Goal: Transaction & Acquisition: Purchase product/service

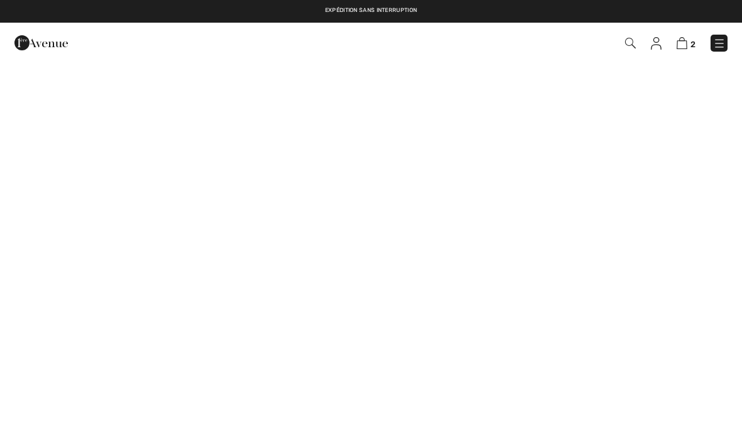
checkbox input "true"
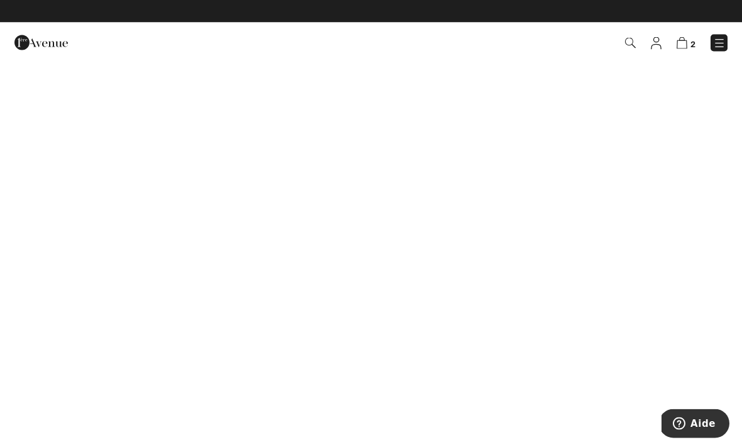
scroll to position [26, 0]
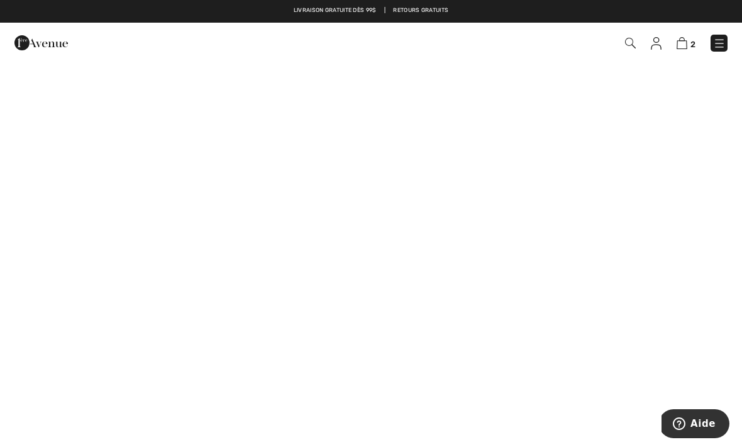
click at [678, 53] on div "2 Commander" at bounding box center [523, 43] width 427 height 26
click at [681, 45] on img at bounding box center [682, 43] width 11 height 12
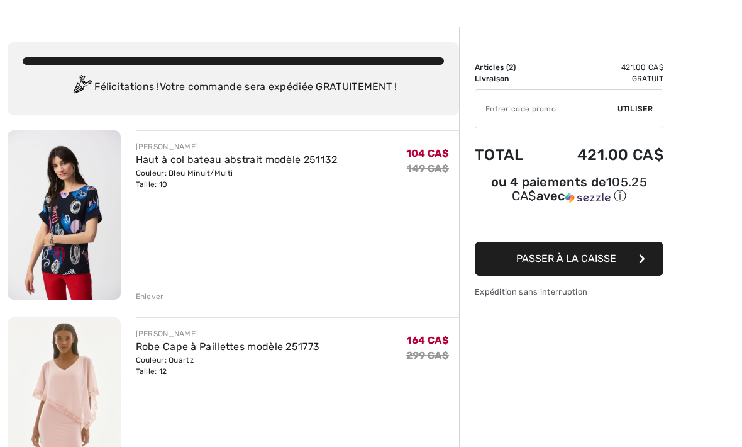
scroll to position [37, 0]
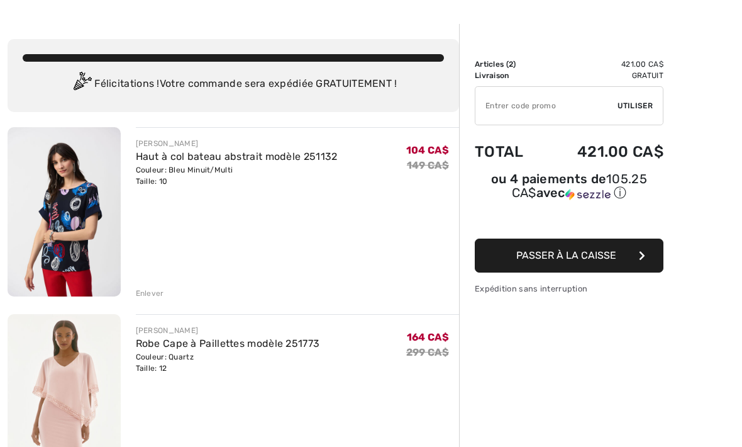
click at [153, 295] on div "Enlever" at bounding box center [150, 293] width 28 height 11
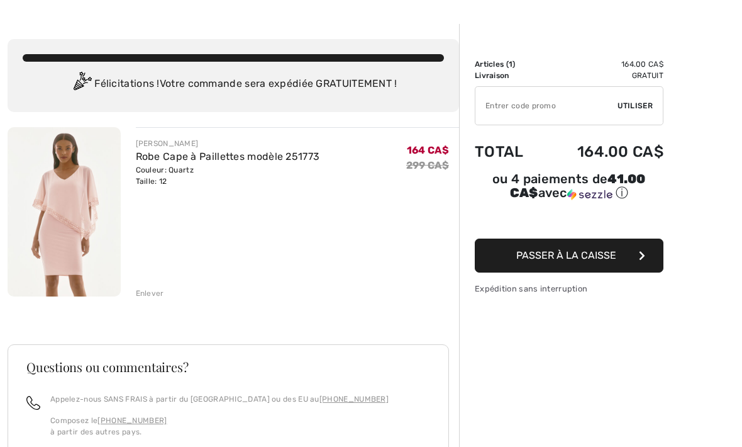
click at [145, 295] on div "Enlever" at bounding box center [150, 293] width 28 height 11
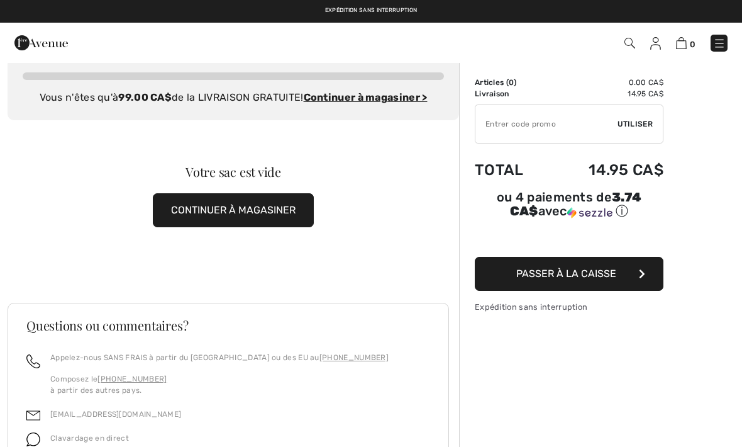
scroll to position [0, 0]
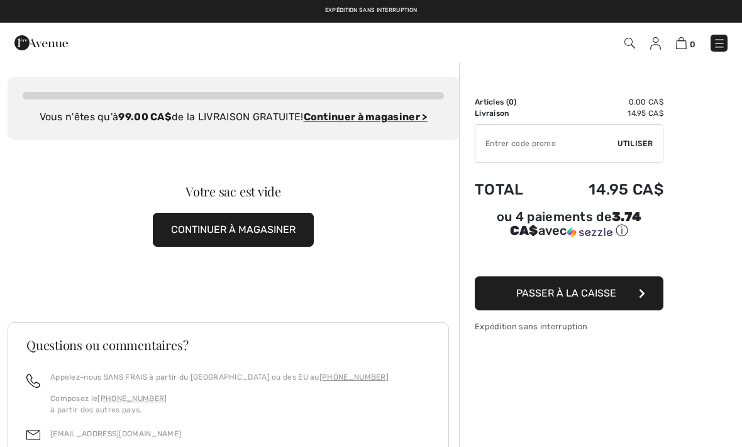
click at [725, 50] on img at bounding box center [720, 43] width 13 height 13
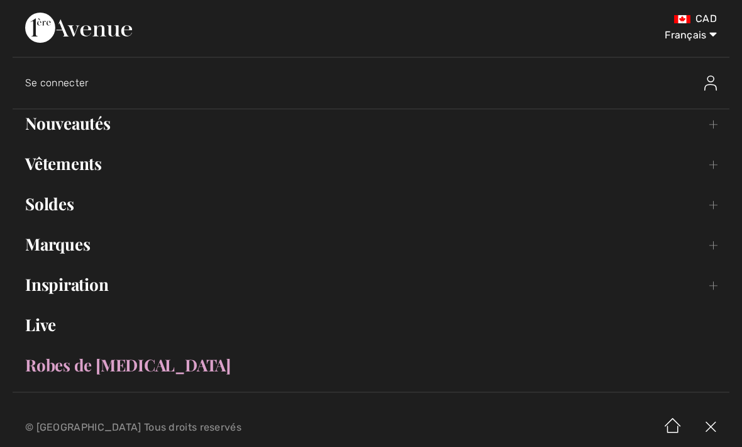
click at [705, 172] on link "Vêtements Toggle submenu" at bounding box center [371, 164] width 717 height 28
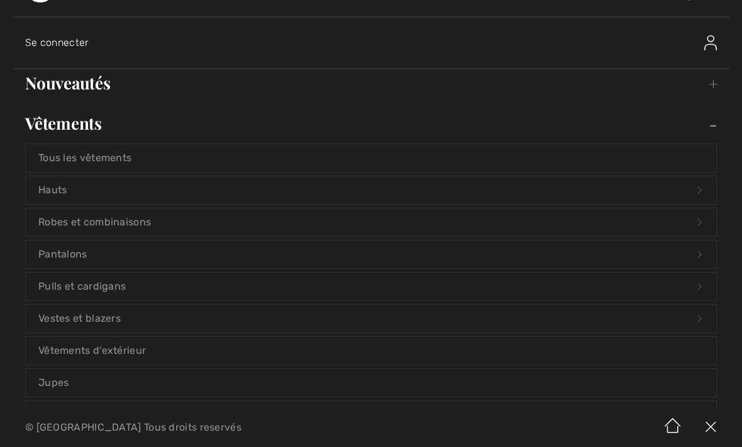
scroll to position [61, 0]
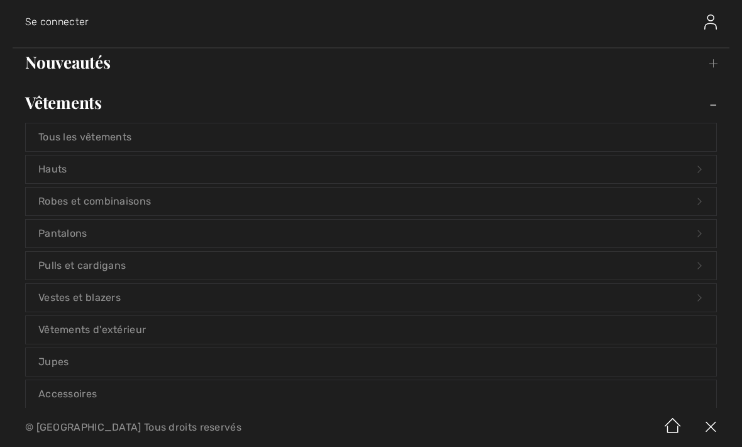
click at [692, 201] on link "Robes et combinaisons Open submenu" at bounding box center [371, 202] width 691 height 28
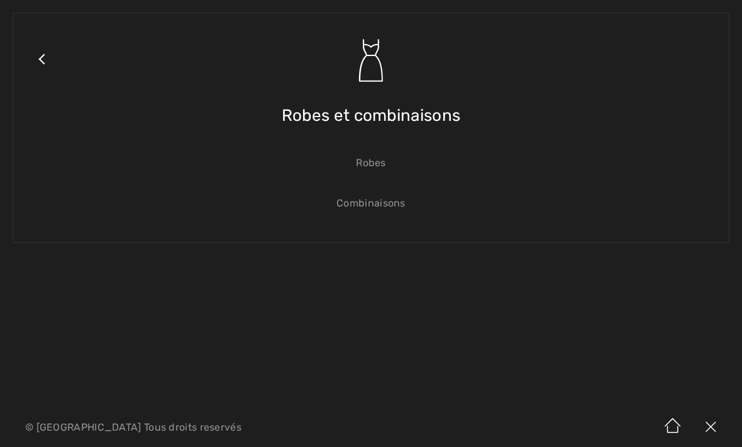
click at [374, 213] on link "Combinaisons" at bounding box center [371, 203] width 691 height 28
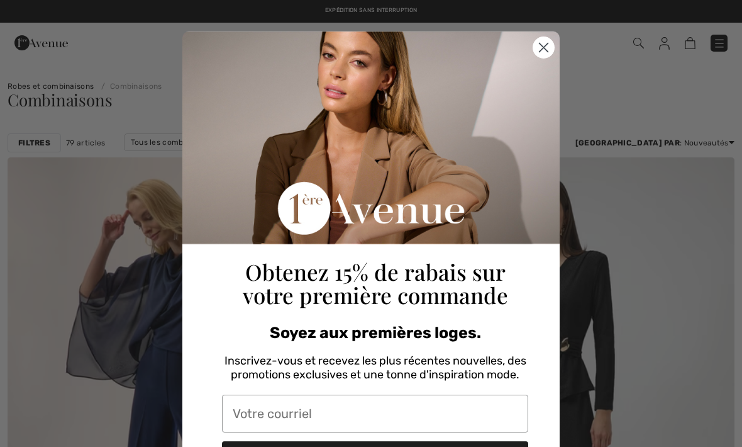
checkbox input "true"
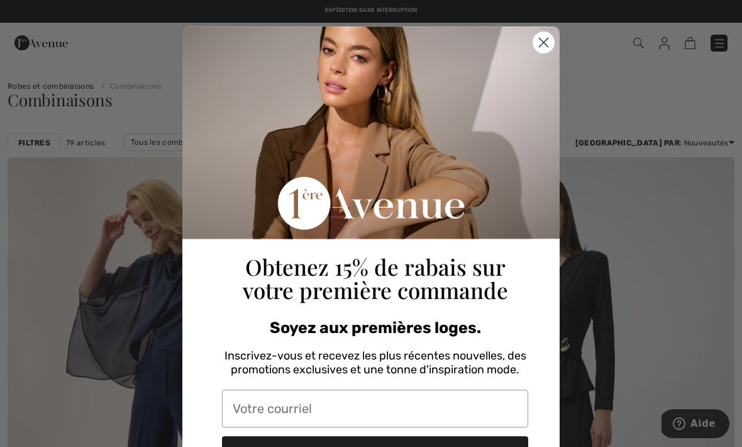
click at [550, 40] on circle "Close dialog" at bounding box center [544, 42] width 21 height 21
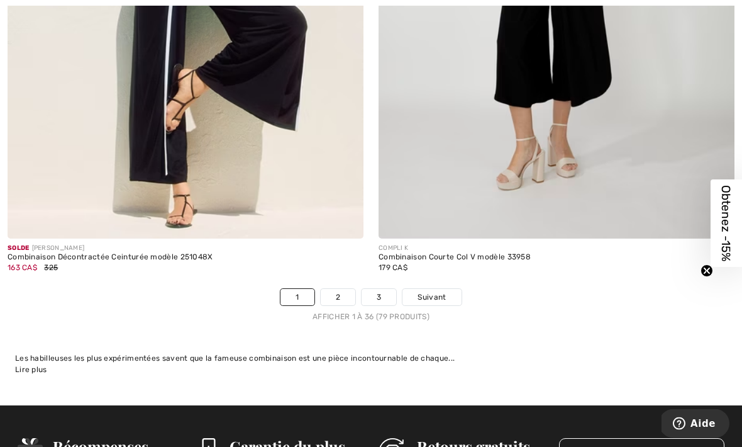
scroll to position [10809, 0]
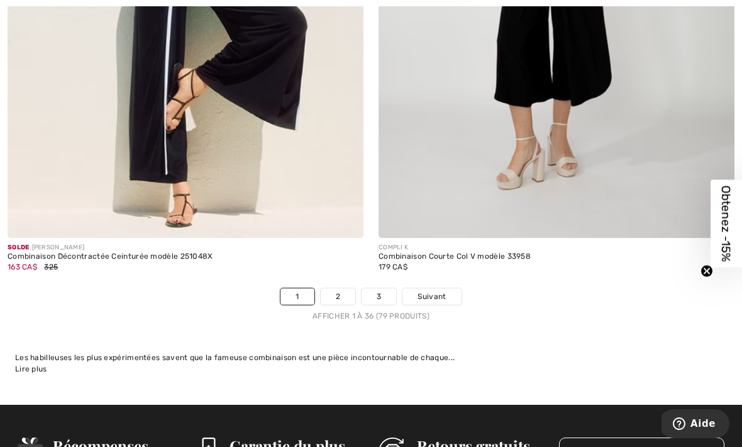
click at [343, 288] on link "2" at bounding box center [338, 296] width 35 height 16
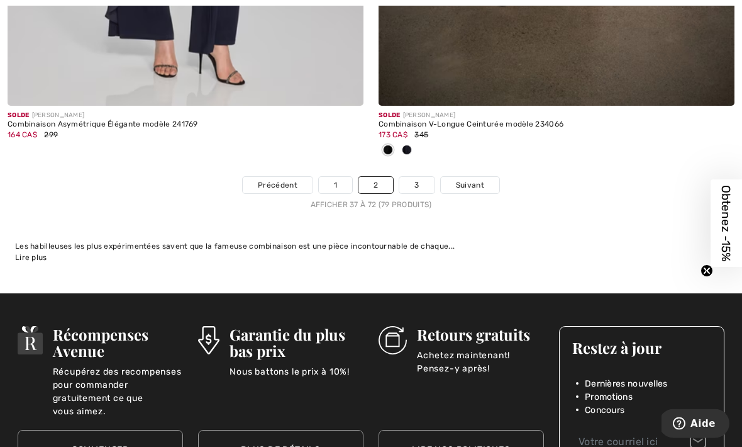
scroll to position [10941, 0]
click at [467, 179] on span "Suivant" at bounding box center [470, 184] width 28 height 11
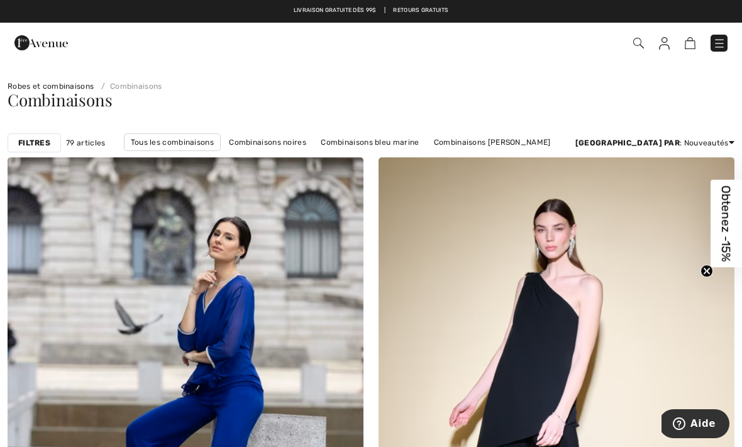
click at [57, 87] on link "Robes et combinaisons" at bounding box center [51, 86] width 86 height 9
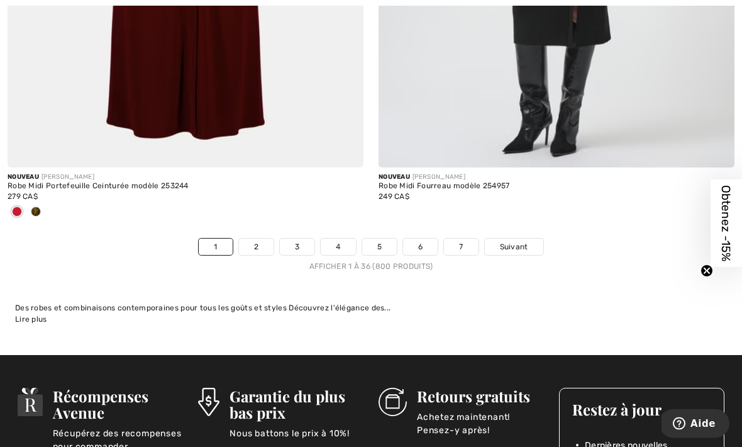
scroll to position [10912, 0]
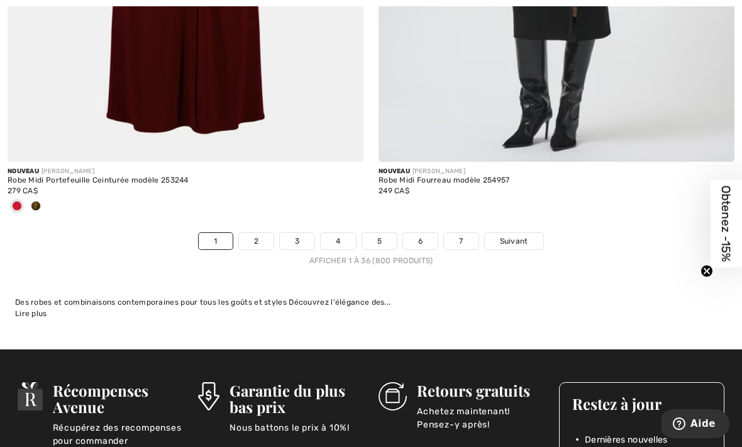
click at [512, 235] on span "Suivant" at bounding box center [514, 240] width 28 height 11
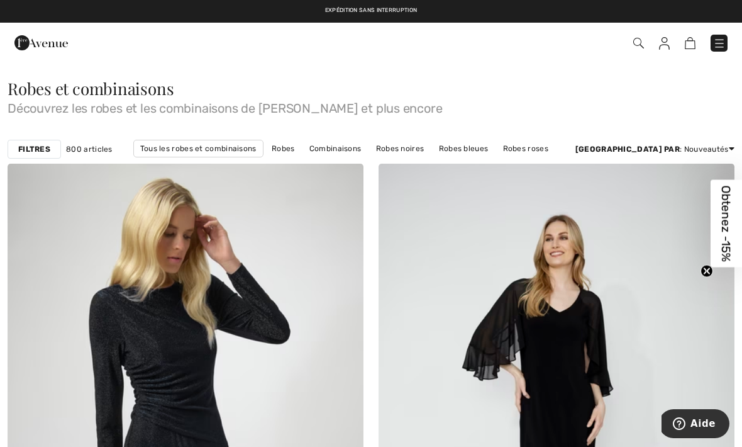
click at [39, 147] on strong "Filtres" at bounding box center [34, 148] width 32 height 11
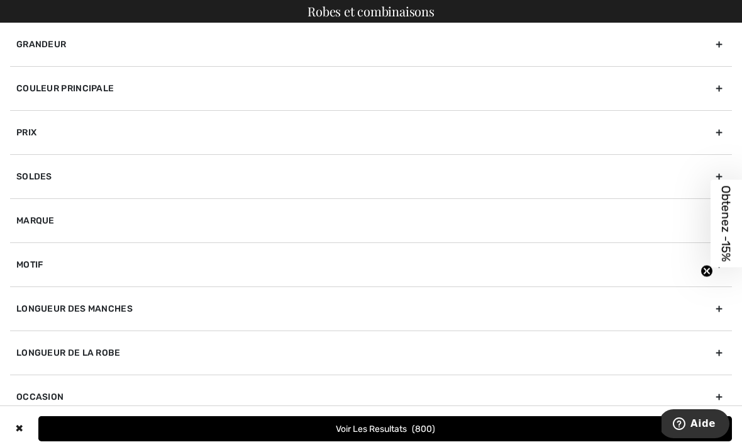
click at [401, 430] on button "Voir les resultats 800" at bounding box center [385, 428] width 694 height 25
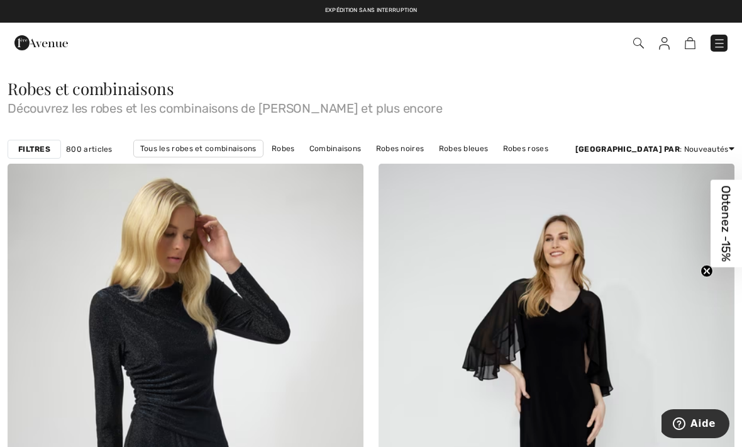
click at [37, 143] on strong "Filtres" at bounding box center [34, 148] width 32 height 11
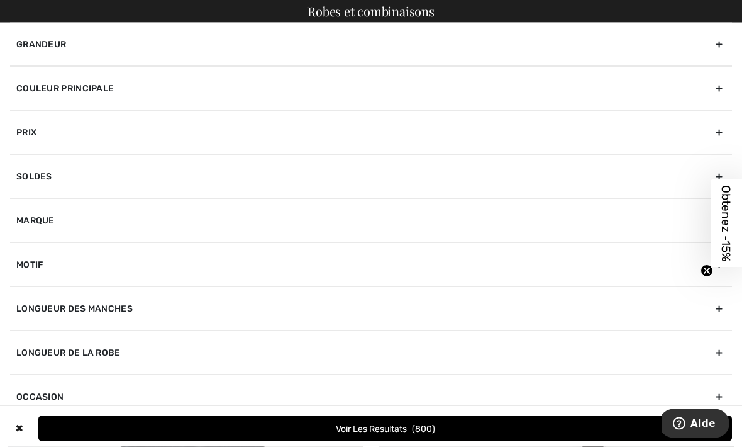
scroll to position [176, 0]
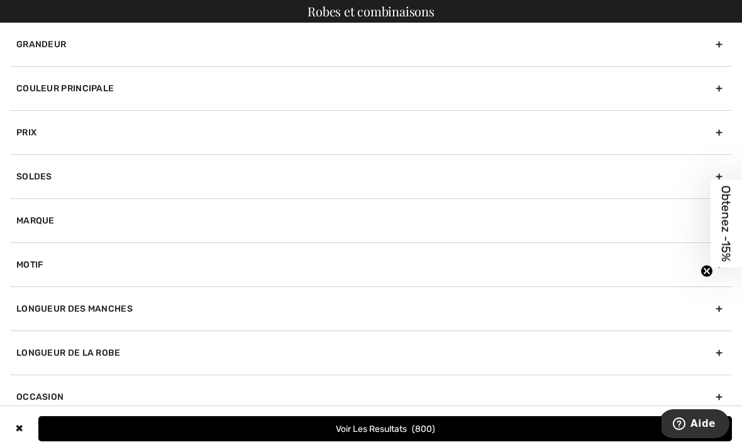
click at [44, 221] on div "Marque" at bounding box center [371, 220] width 722 height 44
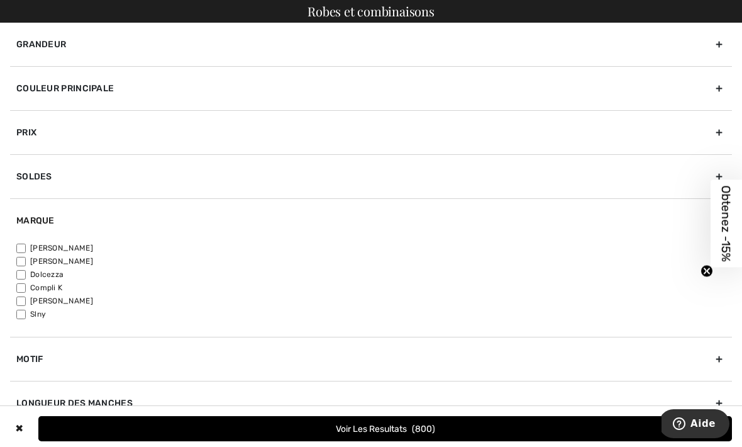
click at [26, 244] on input"] "[PERSON_NAME]" at bounding box center [20, 248] width 9 height 9
checkbox input"] "true"
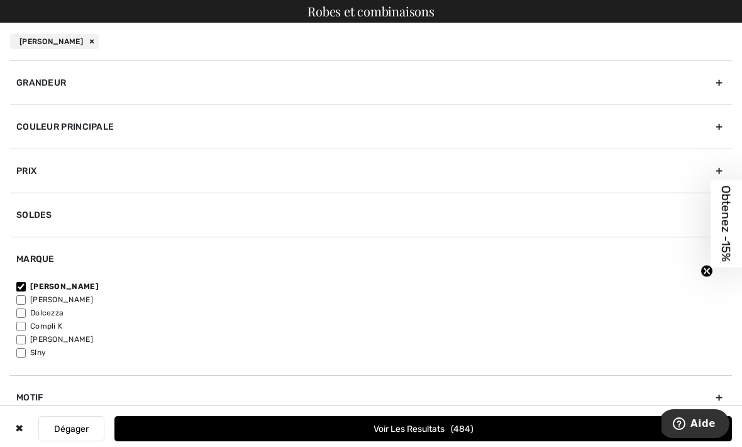
click at [26, 295] on input"] "[PERSON_NAME]" at bounding box center [20, 299] width 9 height 9
checkbox input"] "true"
click at [451, 434] on span "688" at bounding box center [462, 428] width 22 height 11
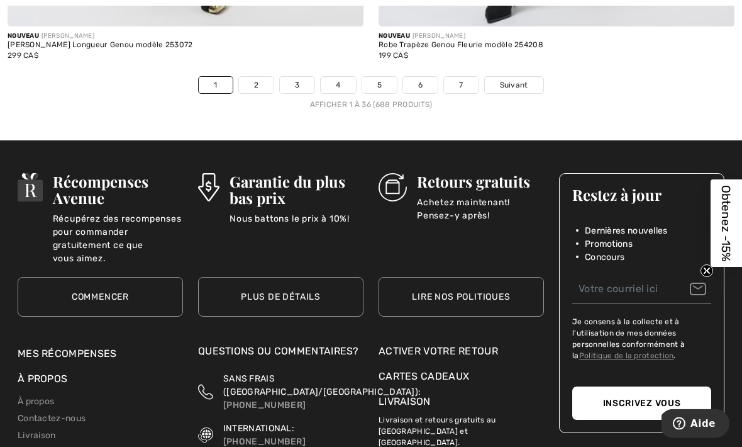
scroll to position [11062, 0]
click at [505, 82] on link "Suivant" at bounding box center [514, 85] width 59 height 16
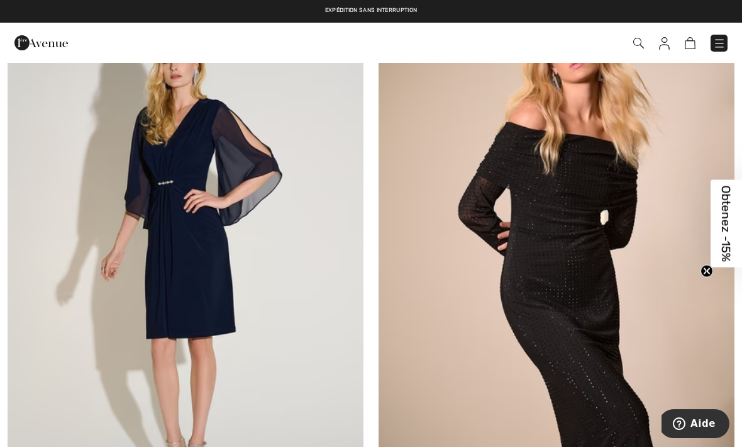
scroll to position [7539, 0]
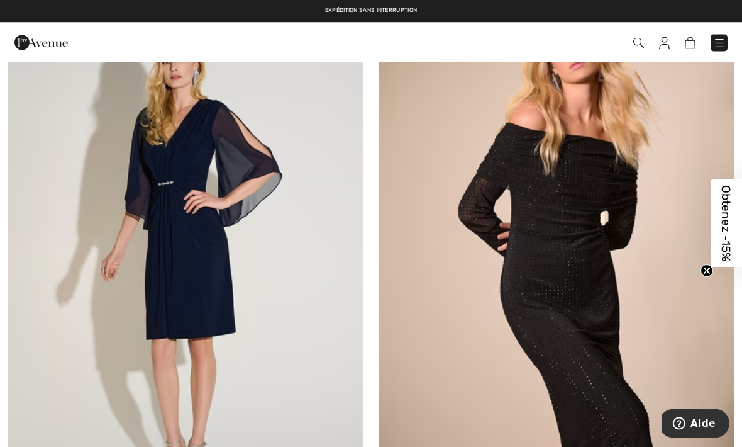
click at [201, 269] on img at bounding box center [186, 239] width 356 height 534
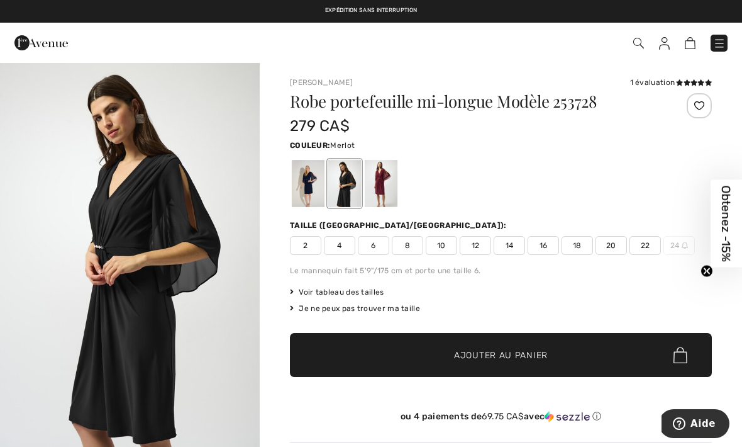
click at [381, 193] on div at bounding box center [381, 183] width 33 height 47
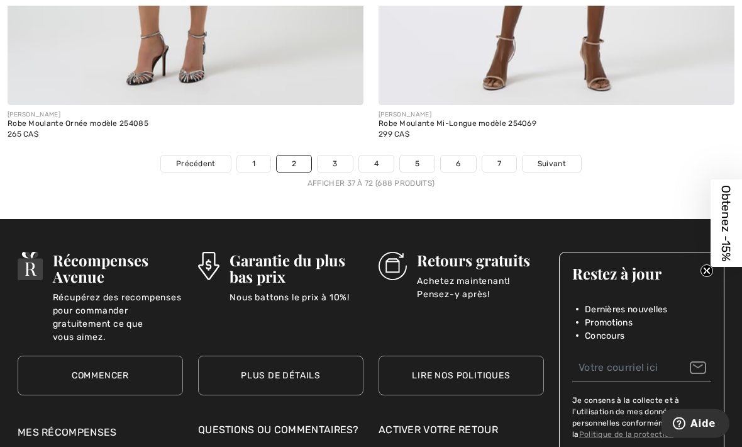
scroll to position [10900, 0]
click at [334, 161] on link "3" at bounding box center [335, 163] width 35 height 16
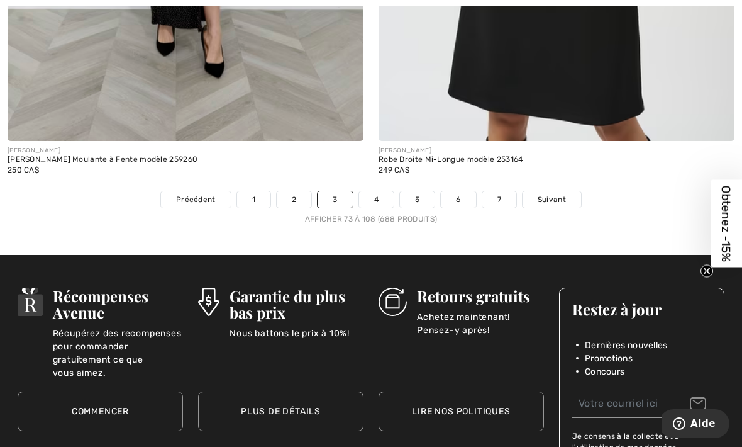
scroll to position [10928, 0]
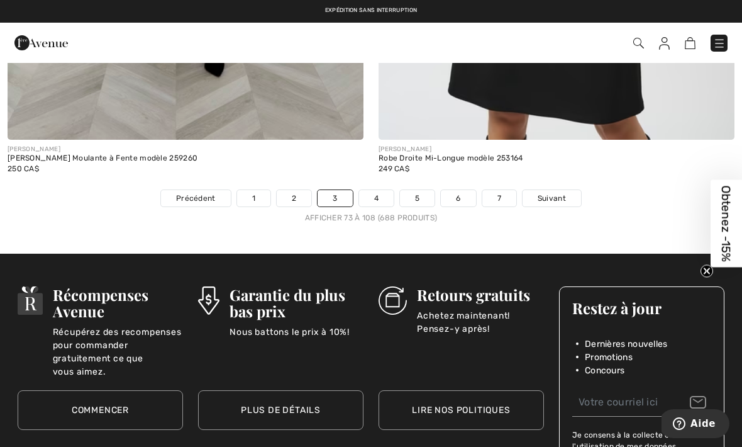
click at [545, 193] on span "Suivant" at bounding box center [552, 198] width 28 height 11
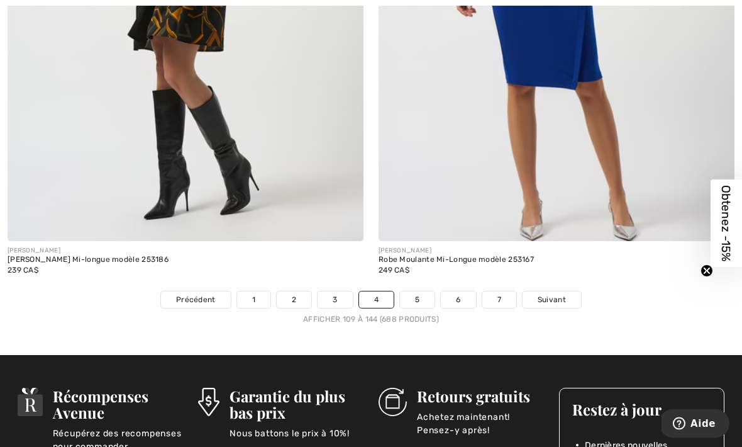
scroll to position [10744, 0]
click at [550, 294] on span "Suivant" at bounding box center [552, 299] width 28 height 11
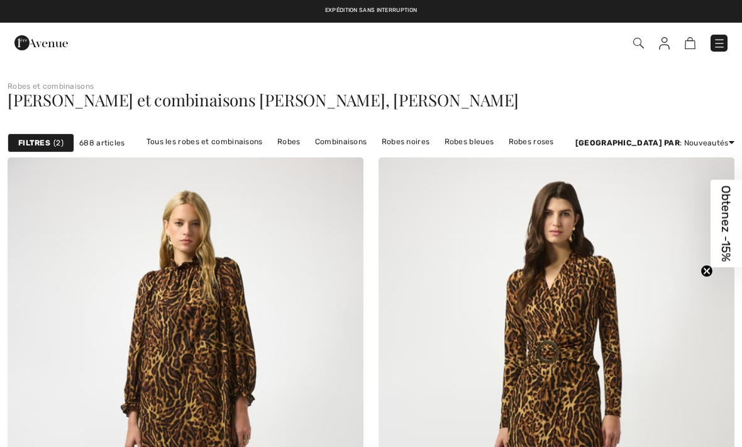
checkbox input "true"
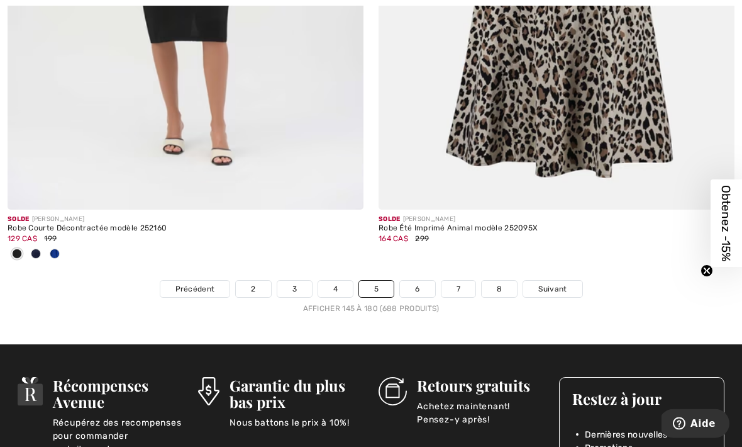
scroll to position [10858, 0]
click at [553, 283] on span "Suivant" at bounding box center [553, 288] width 28 height 11
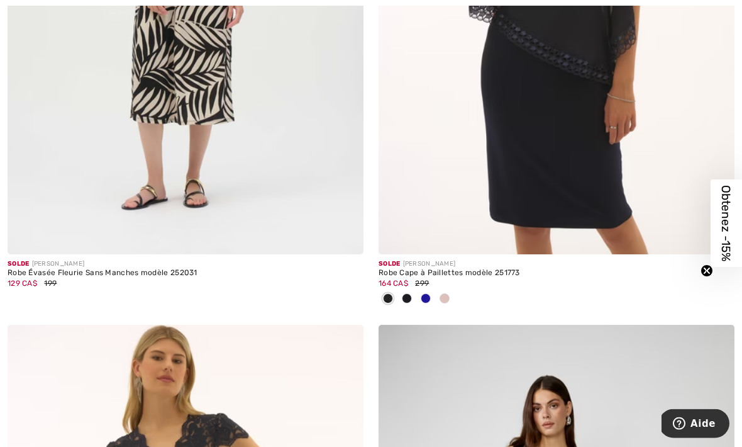
scroll to position [7832, 0]
click at [446, 293] on span at bounding box center [445, 298] width 10 height 10
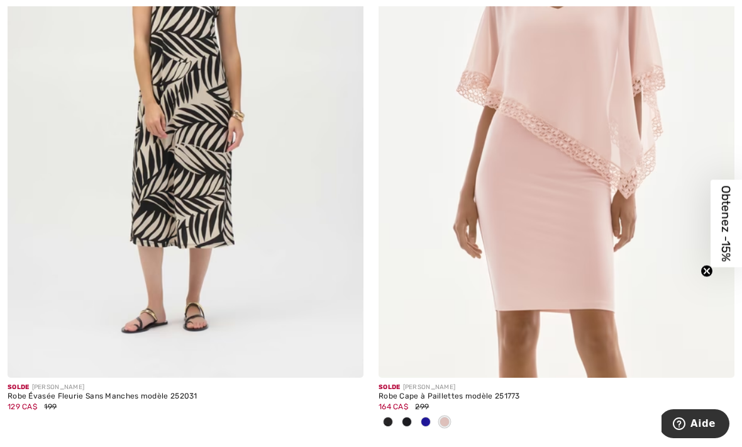
scroll to position [7712, 0]
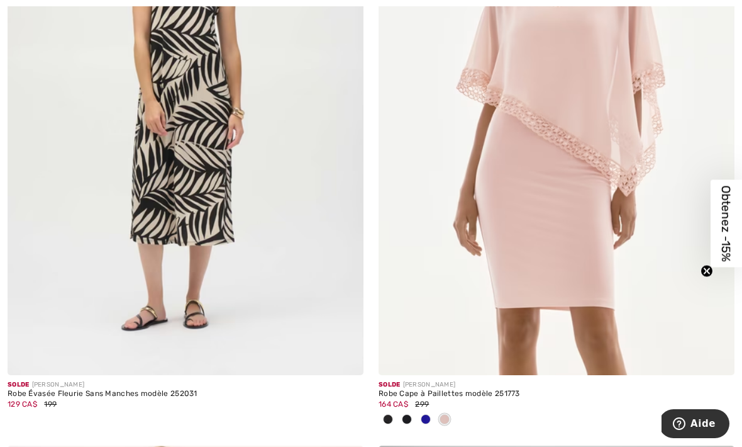
click at [579, 227] on img at bounding box center [557, 108] width 356 height 534
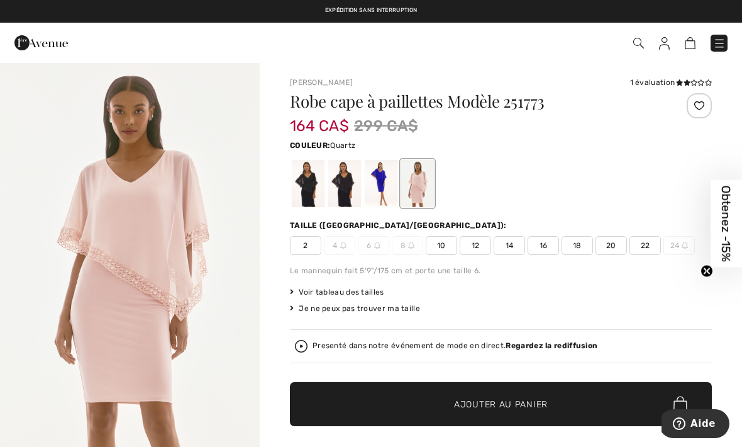
click at [473, 249] on span "12" at bounding box center [475, 245] width 31 height 19
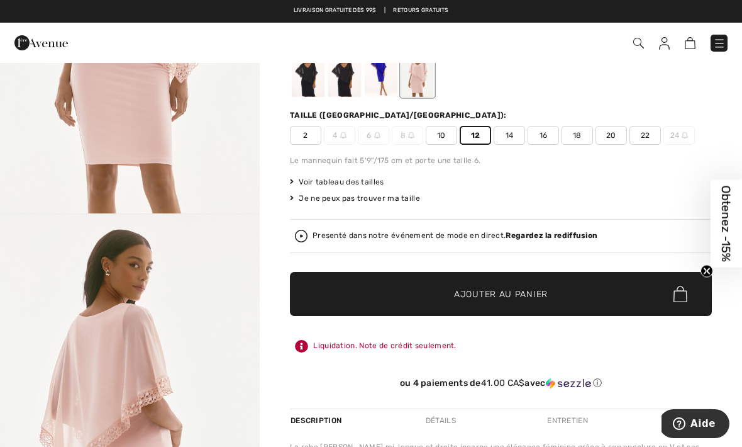
scroll to position [113, 0]
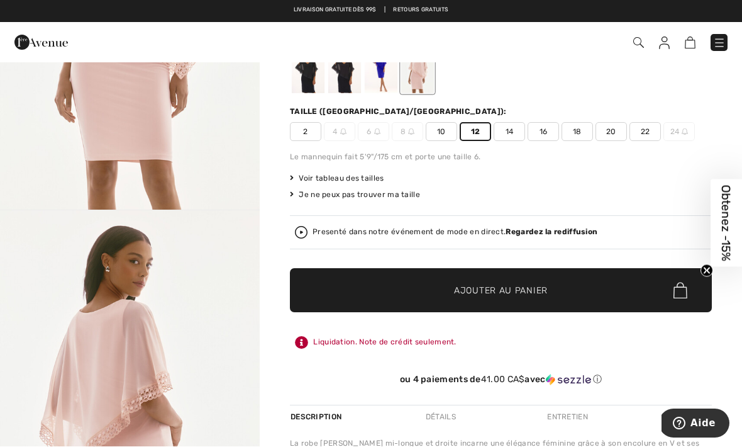
click at [550, 289] on span "✔ Ajouté au panier Ajouter au panier" at bounding box center [501, 291] width 422 height 44
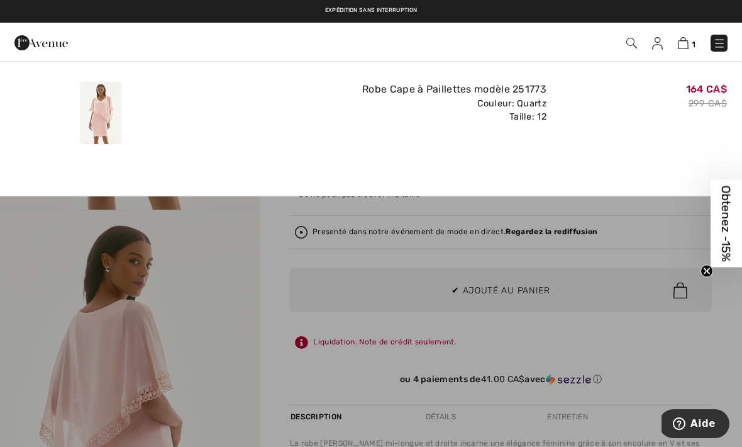
scroll to position [0, 0]
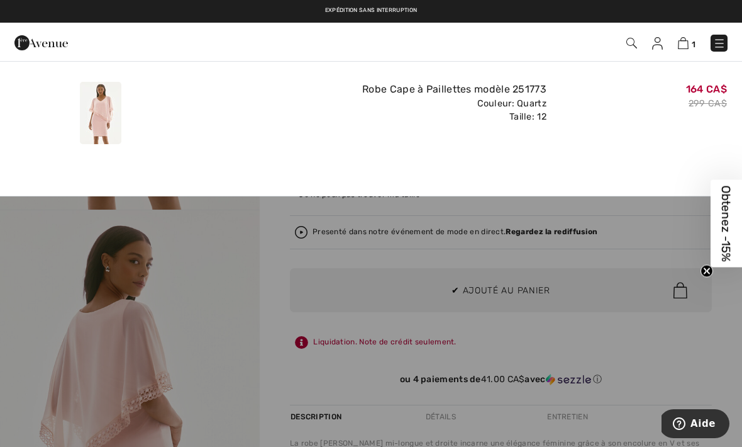
click at [647, 140] on div "164 CA$ 299 CA$" at bounding box center [642, 113] width 181 height 72
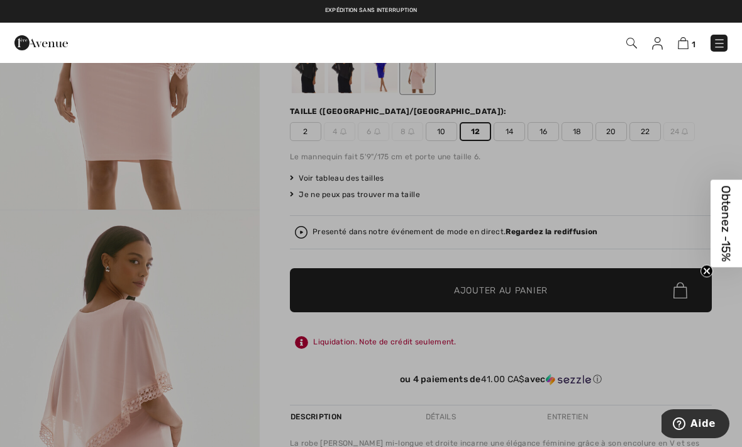
click at [709, 266] on circle "Close teaser" at bounding box center [708, 271] width 12 height 12
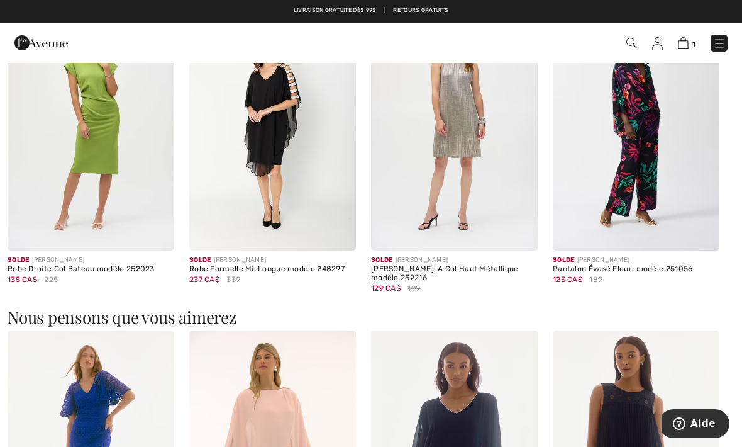
scroll to position [882, 0]
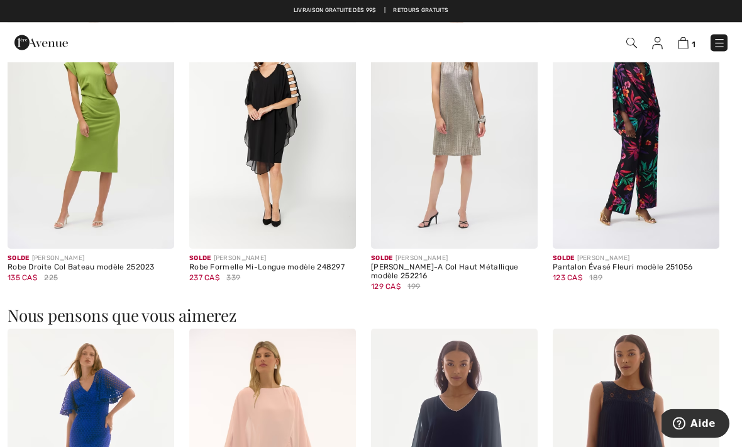
click at [276, 165] on img at bounding box center [272, 124] width 167 height 250
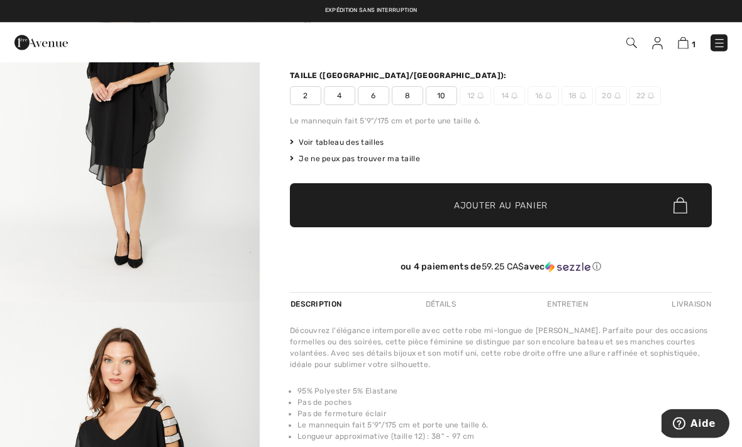
scroll to position [128, 0]
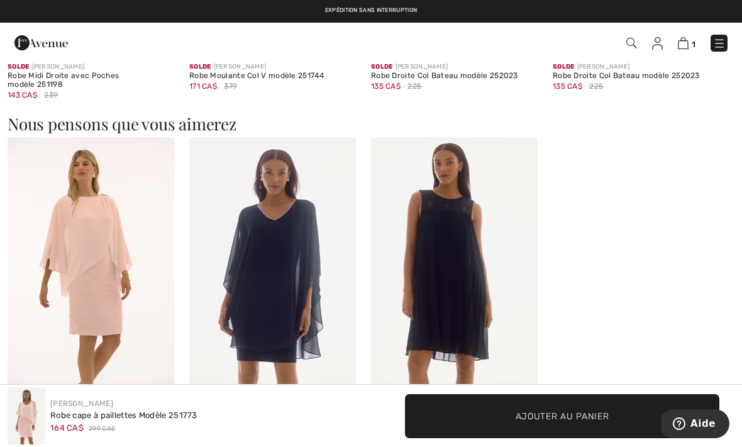
scroll to position [1063, 0]
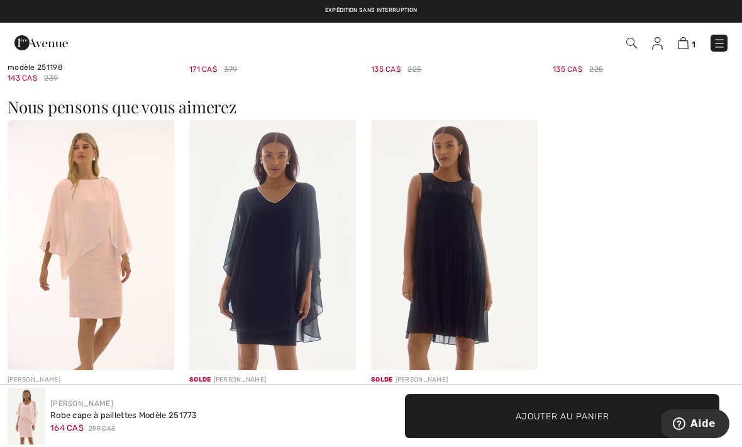
click at [285, 240] on img at bounding box center [272, 245] width 167 height 250
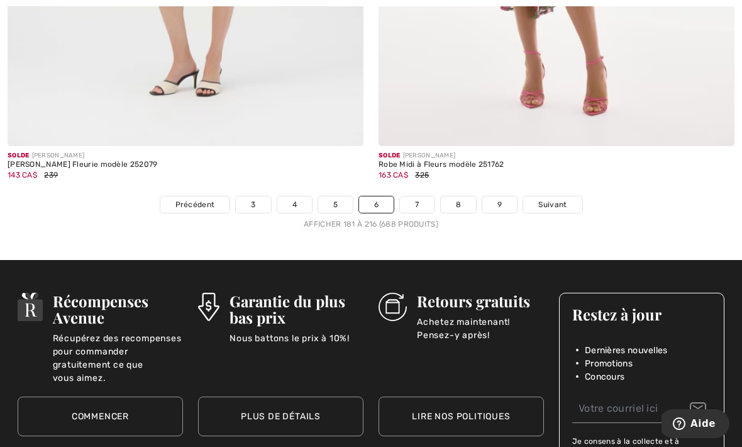
scroll to position [10961, 0]
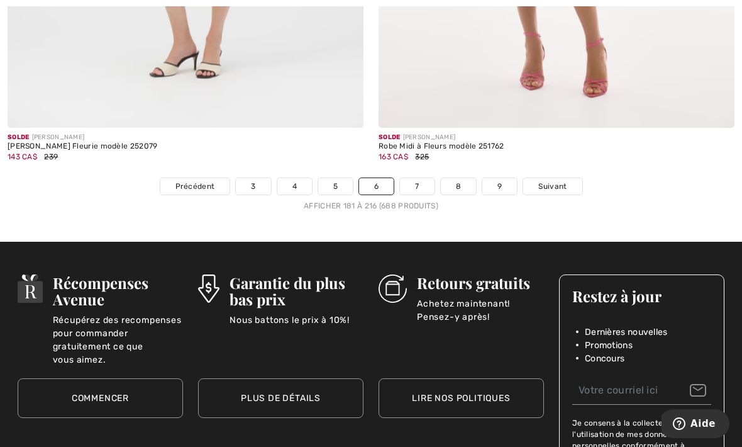
click at [415, 179] on link "7" at bounding box center [417, 186] width 34 height 16
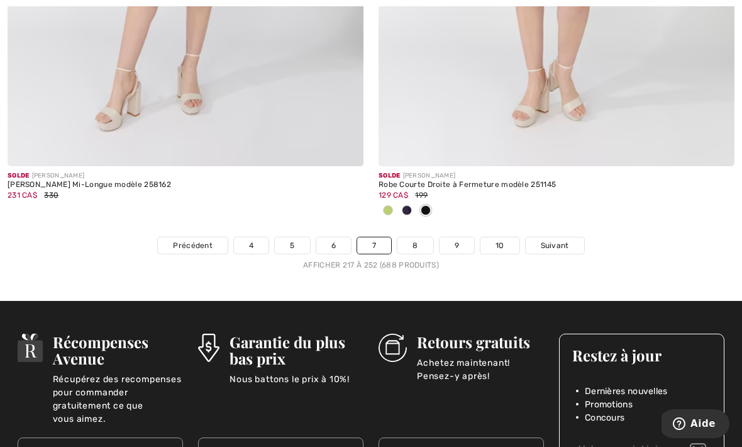
scroll to position [10885, 0]
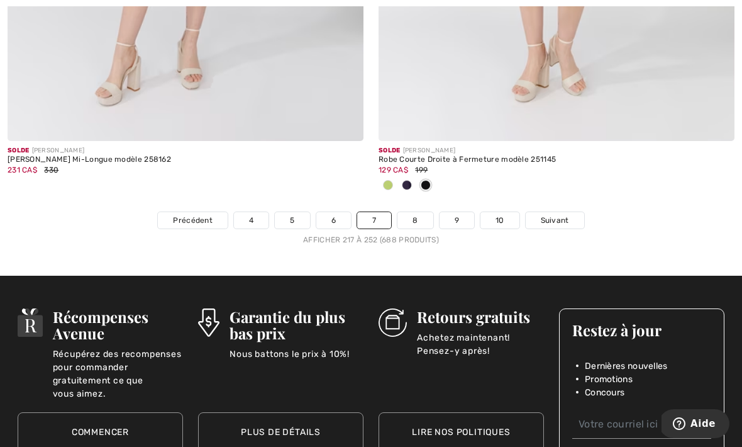
click at [553, 215] on span "Suivant" at bounding box center [555, 220] width 28 height 11
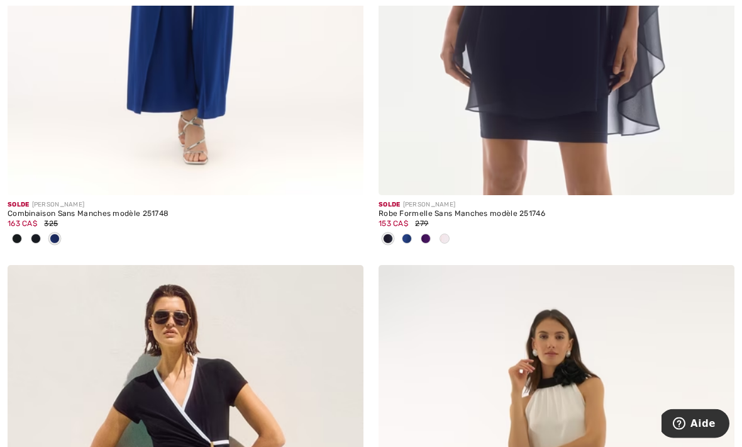
scroll to position [1685, 0]
click at [444, 241] on span at bounding box center [445, 238] width 10 height 10
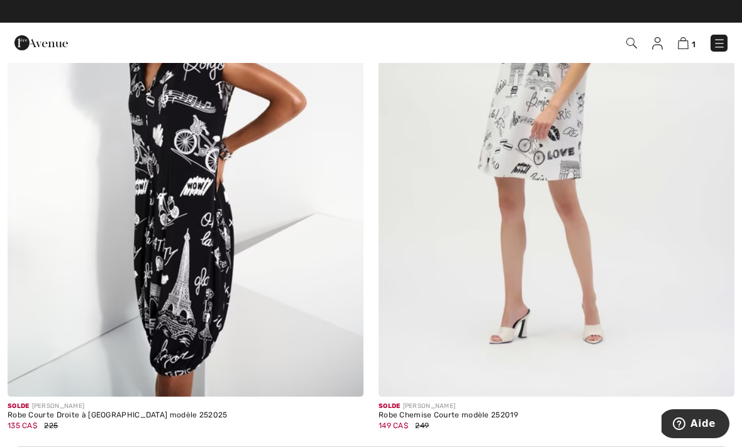
scroll to position [6894, 0]
click at [202, 218] on img at bounding box center [186, 130] width 356 height 534
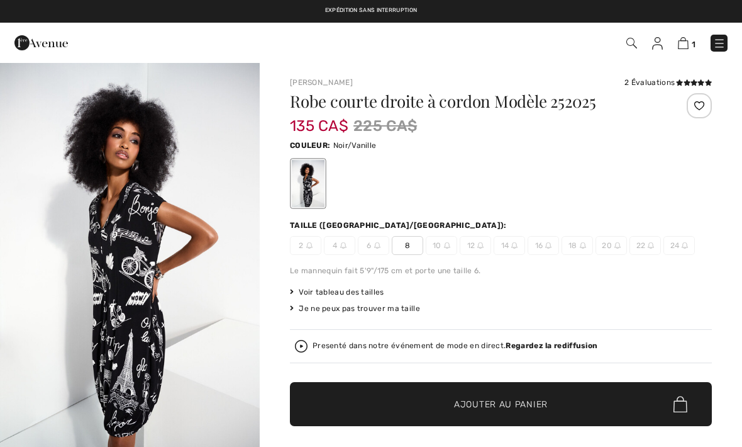
checkbox input "true"
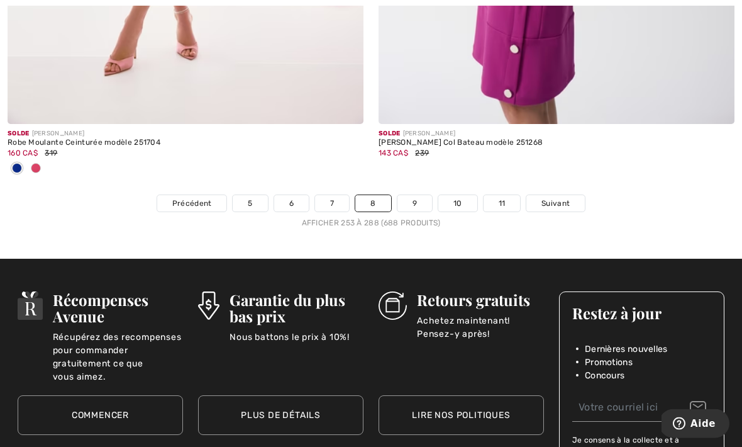
scroll to position [10907, 0]
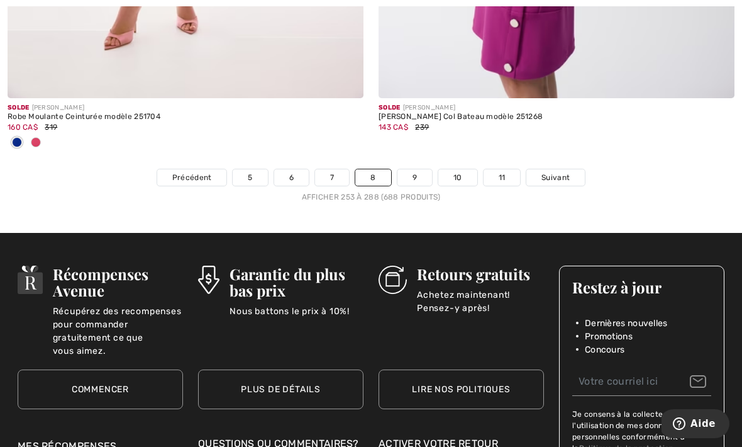
click at [413, 171] on link "9" at bounding box center [415, 177] width 35 height 16
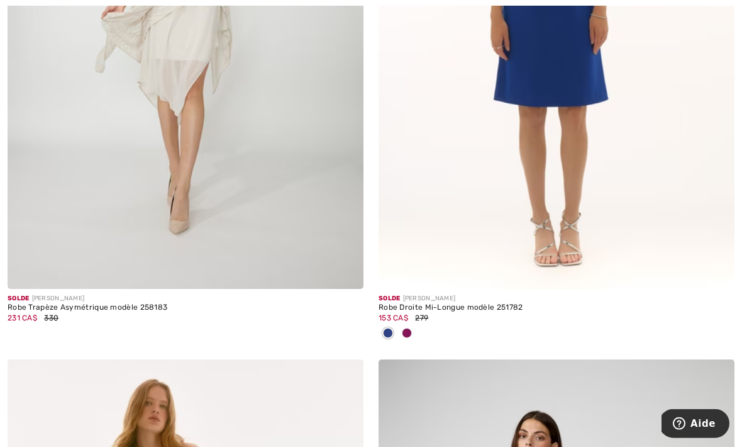
scroll to position [1011, 0]
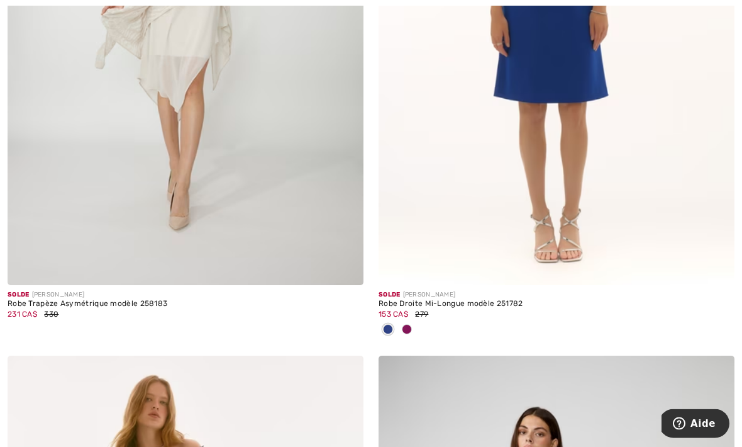
click at [410, 330] on span at bounding box center [407, 330] width 10 height 10
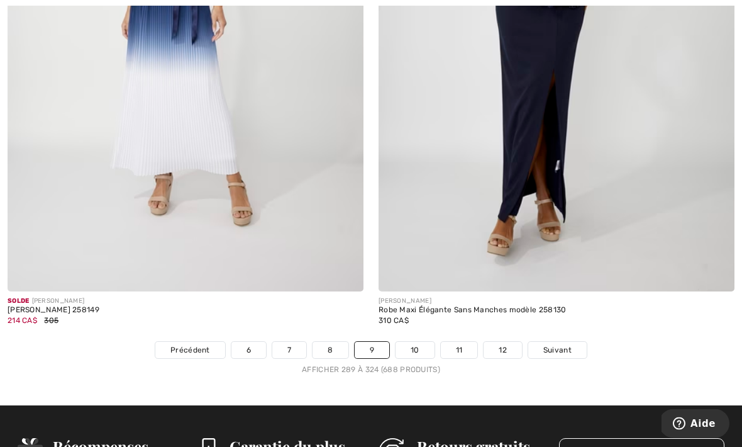
scroll to position [10672, 0]
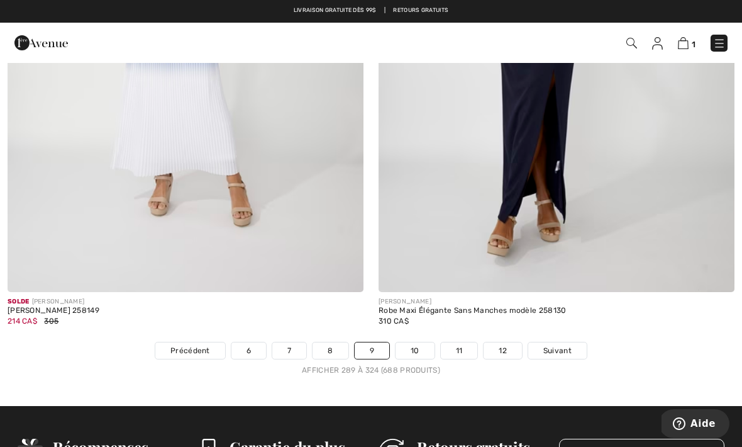
click at [413, 342] on link "10" at bounding box center [415, 350] width 39 height 16
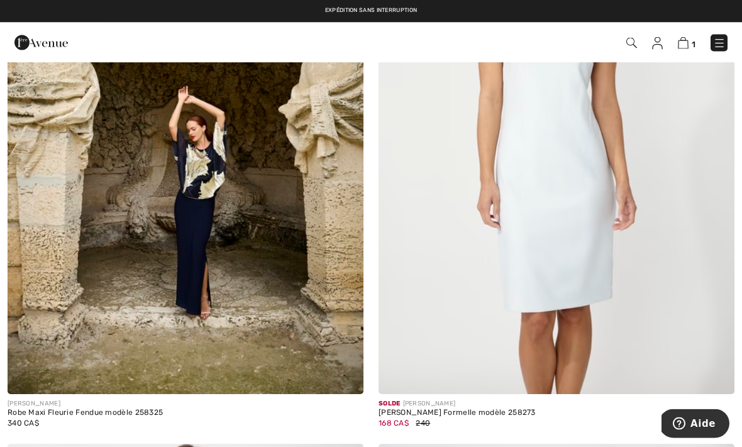
scroll to position [5748, 0]
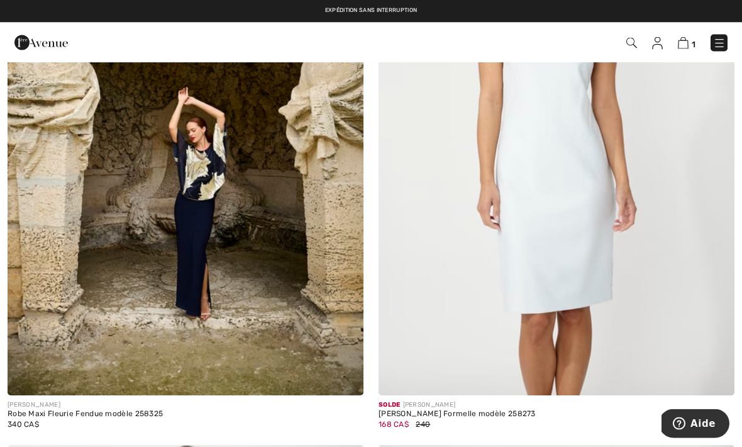
click at [203, 196] on img at bounding box center [186, 129] width 356 height 534
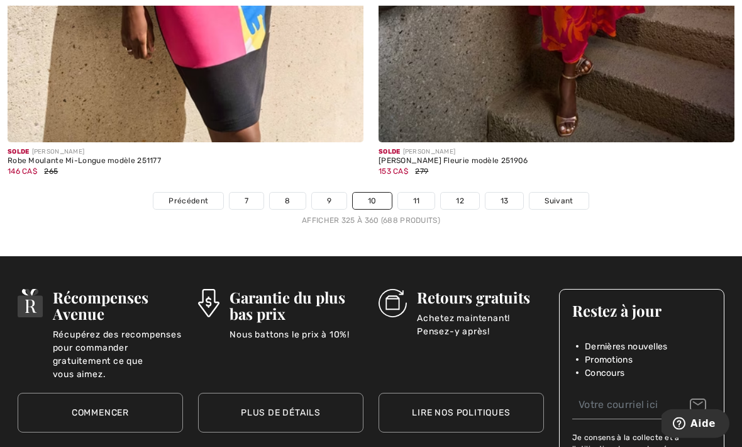
scroll to position [10905, 0]
click at [408, 193] on link "11" at bounding box center [416, 201] width 37 height 16
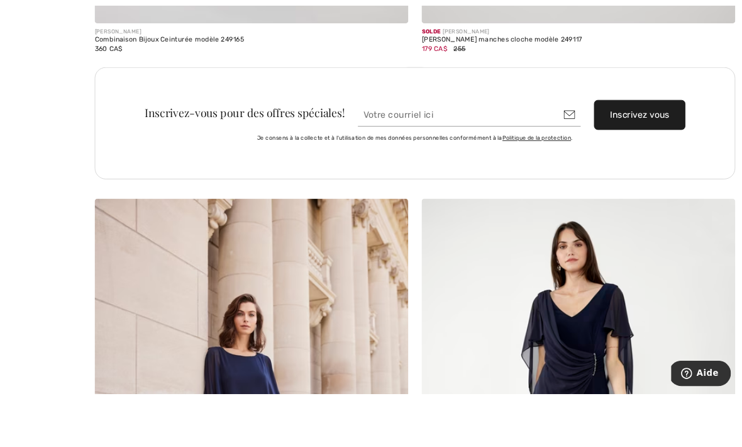
scroll to position [7449, 0]
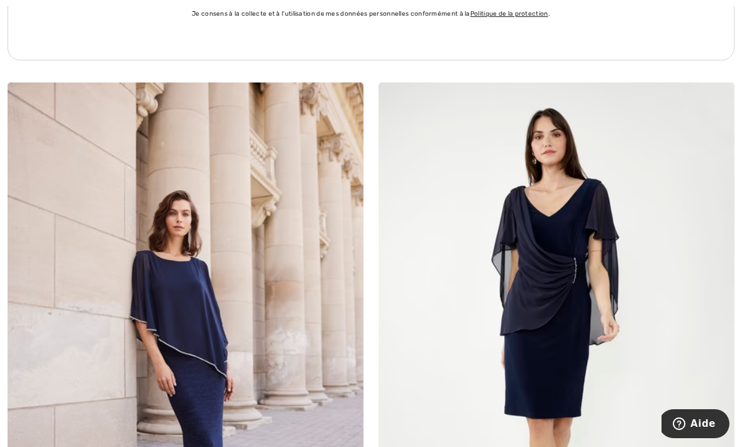
click at [561, 274] on img at bounding box center [557, 349] width 356 height 534
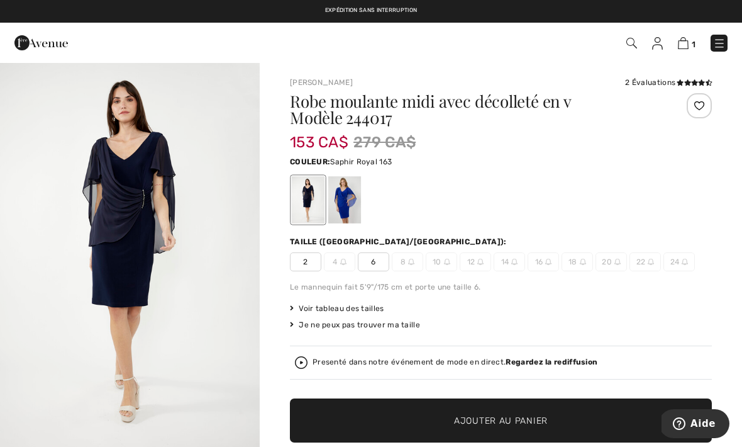
click at [343, 208] on div at bounding box center [344, 199] width 33 height 47
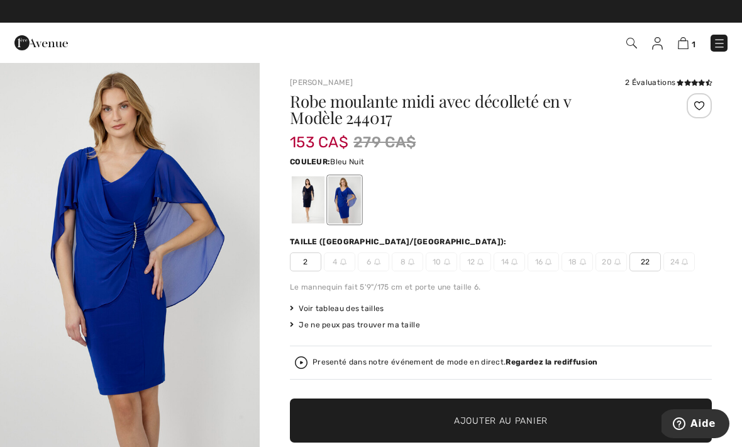
click at [305, 205] on div at bounding box center [308, 199] width 33 height 47
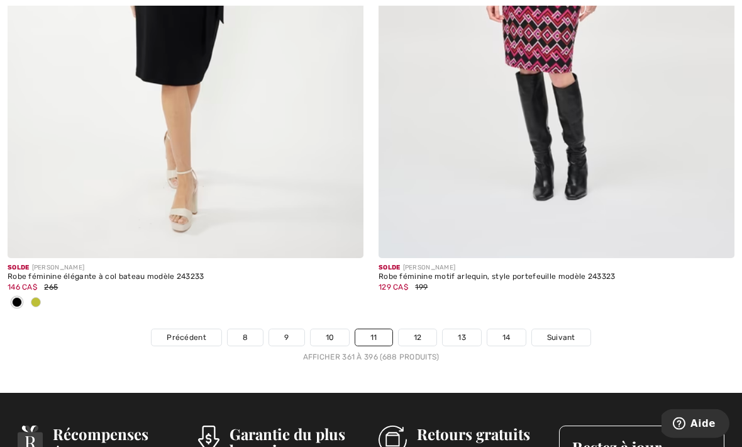
scroll to position [10762, 0]
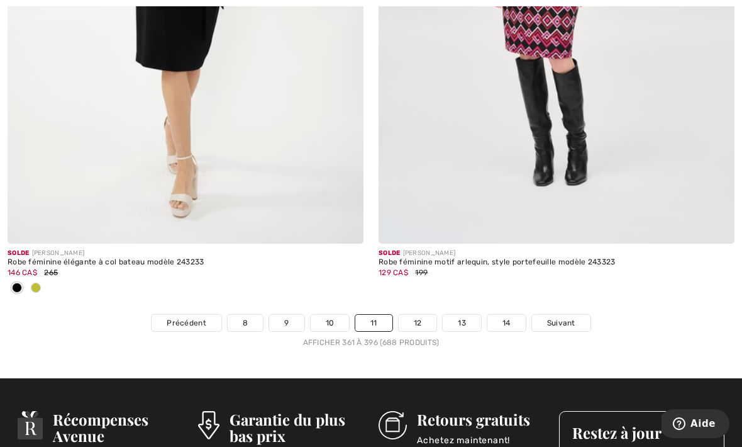
click at [420, 316] on link "12" at bounding box center [418, 323] width 38 height 16
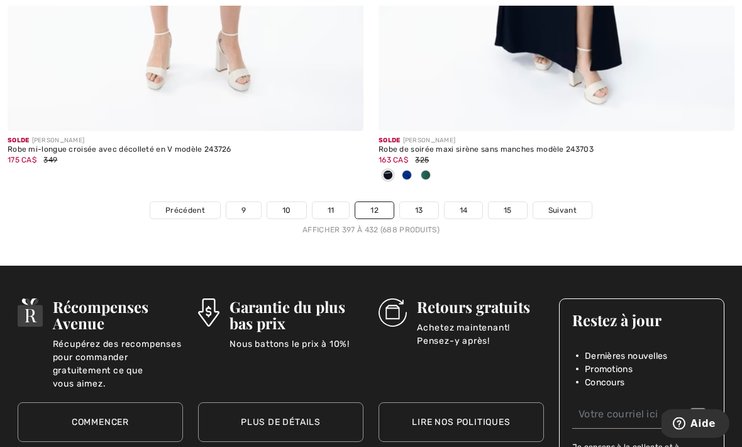
scroll to position [10979, 0]
click at [415, 205] on link "13" at bounding box center [419, 210] width 38 height 16
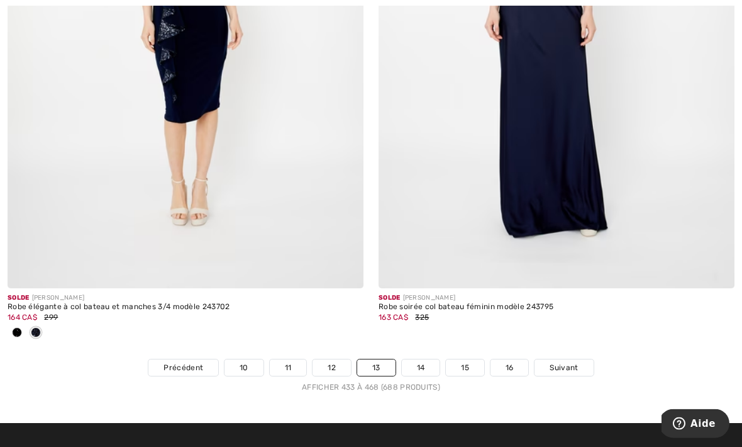
scroll to position [10738, 0]
click at [428, 366] on link "14" at bounding box center [421, 367] width 38 height 16
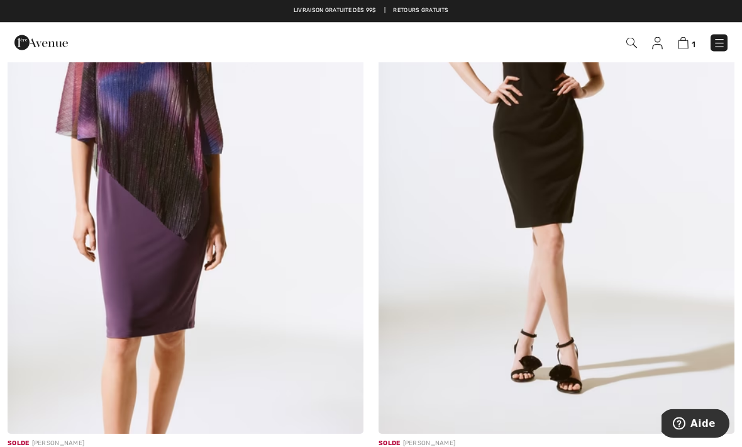
scroll to position [2048, 0]
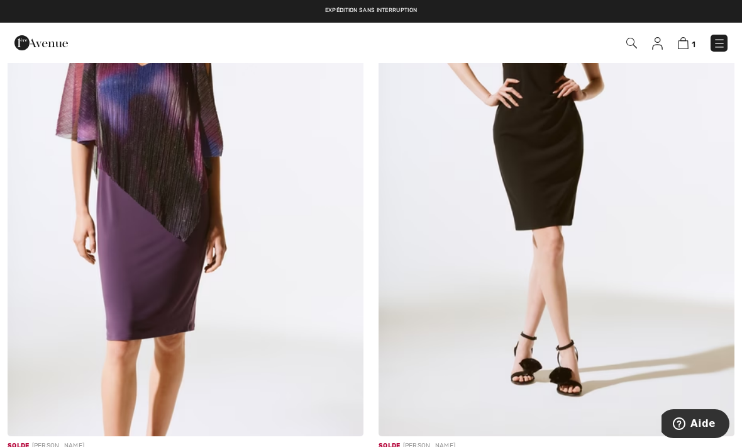
click at [184, 210] on img at bounding box center [186, 169] width 356 height 534
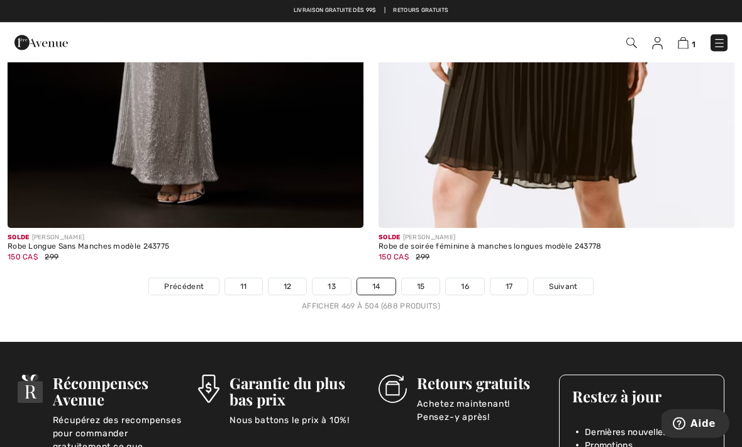
scroll to position [10777, 0]
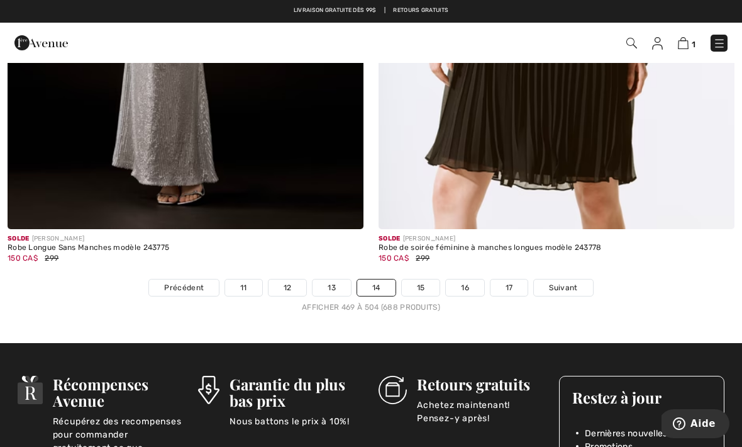
click at [424, 279] on link "15" at bounding box center [421, 287] width 38 height 16
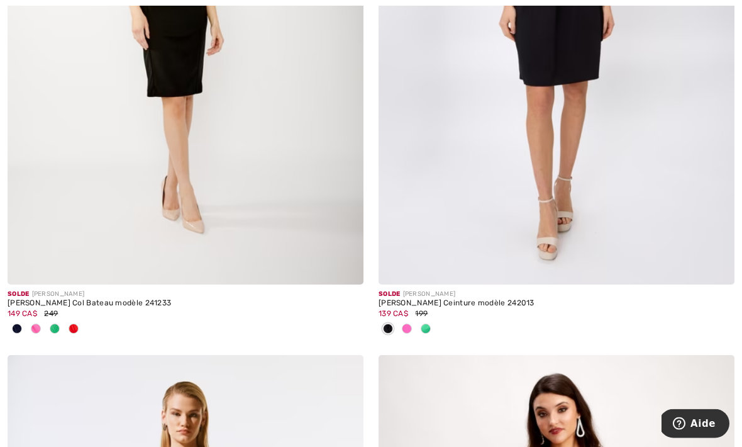
scroll to position [2804, 0]
click at [40, 325] on span at bounding box center [36, 328] width 10 height 10
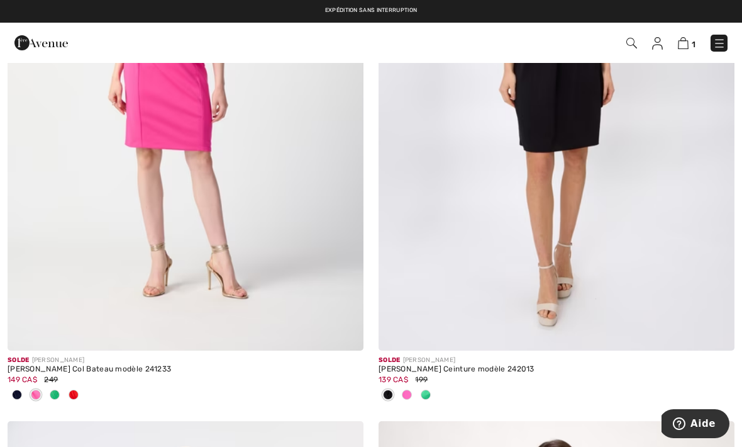
scroll to position [2734, 0]
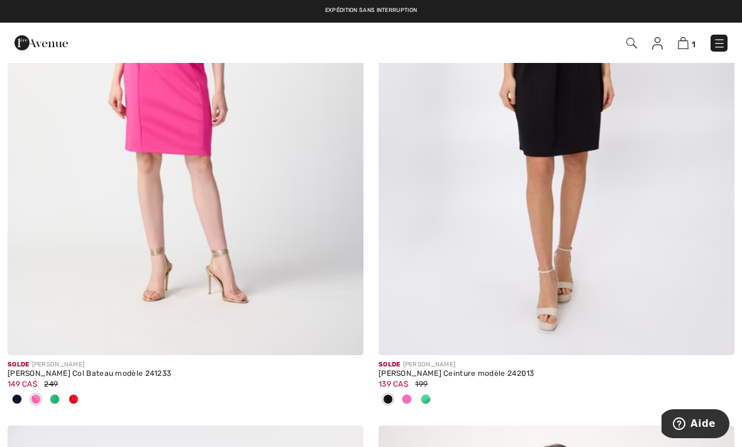
click at [81, 395] on div at bounding box center [73, 399] width 19 height 21
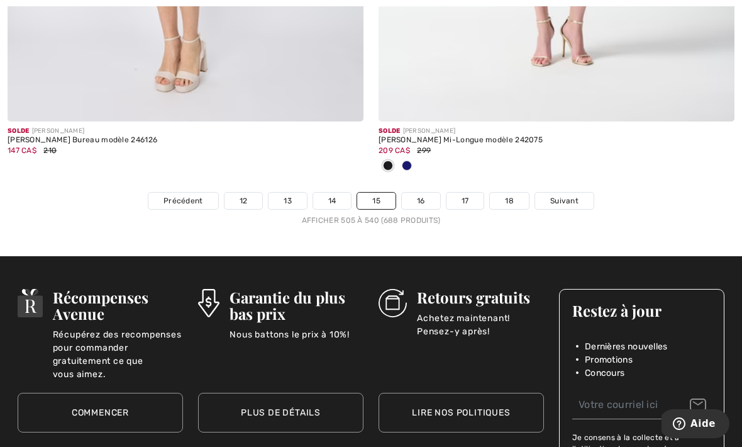
scroll to position [10962, 0]
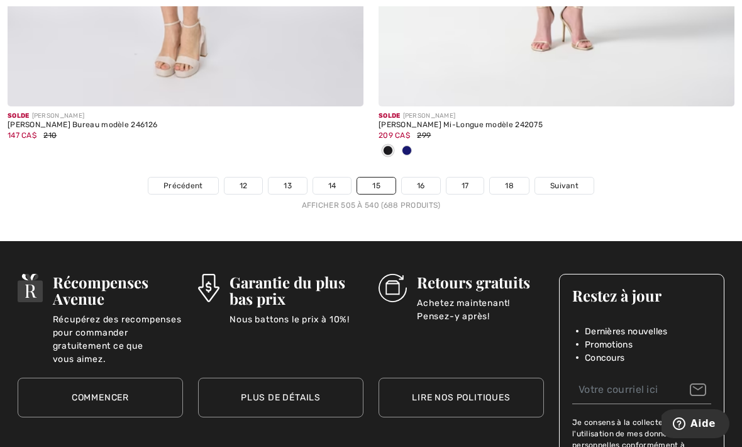
click at [427, 180] on link "16" at bounding box center [421, 185] width 38 height 16
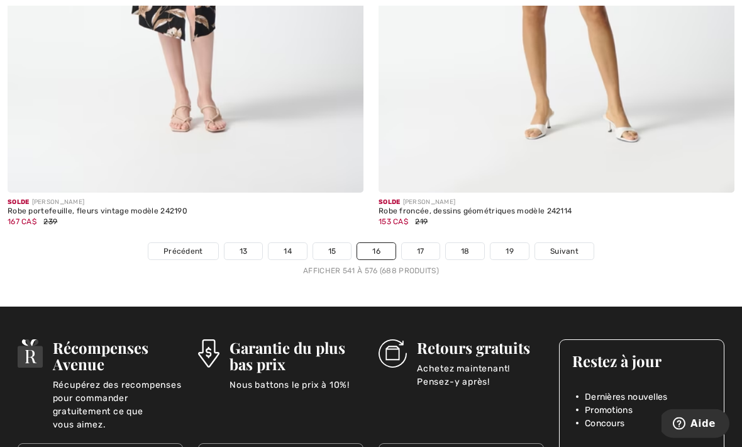
scroll to position [10855, 0]
click at [418, 244] on link "17" at bounding box center [421, 251] width 38 height 16
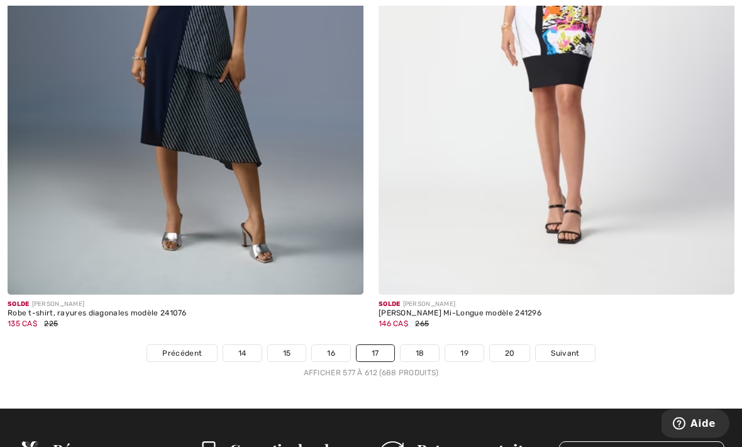
scroll to position [10753, 0]
click at [420, 346] on link "18" at bounding box center [420, 353] width 39 height 16
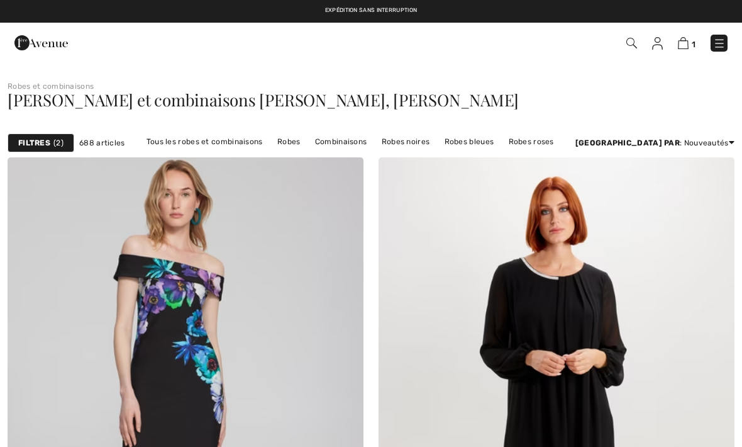
checkbox input "true"
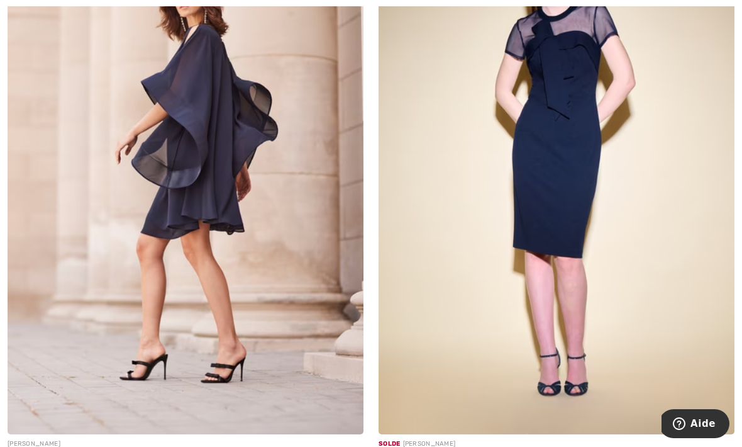
scroll to position [1446, 0]
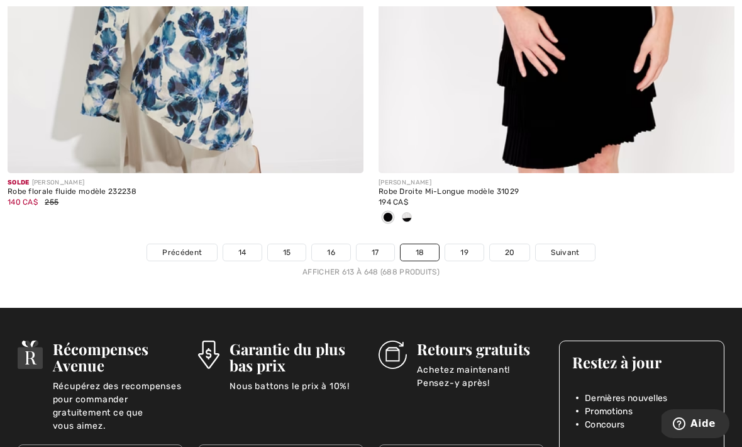
scroll to position [10887, 0]
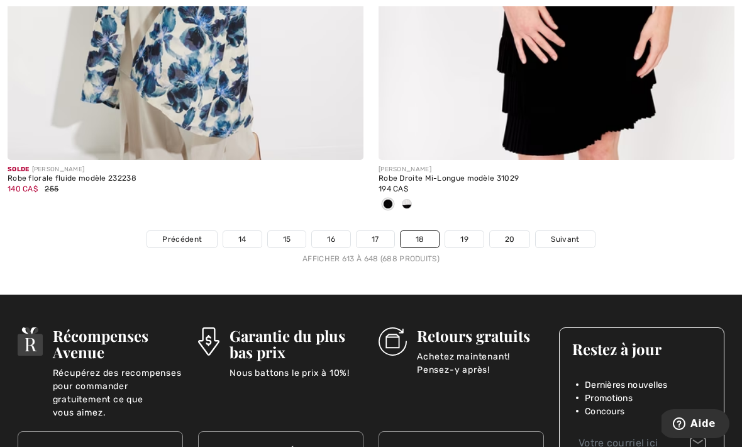
click at [471, 231] on link "19" at bounding box center [464, 239] width 38 height 16
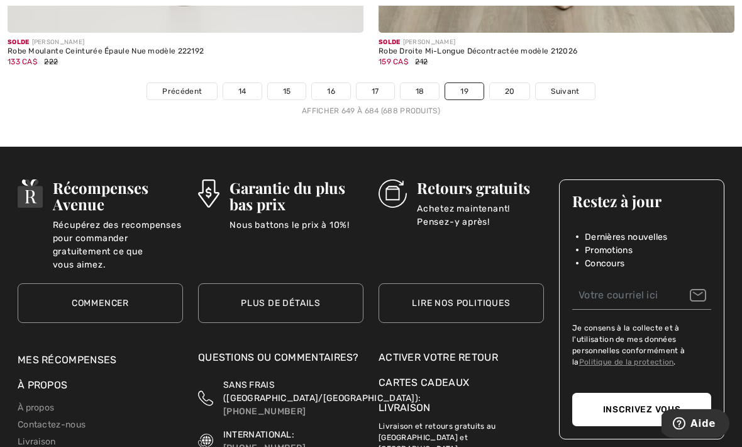
scroll to position [10964, 0]
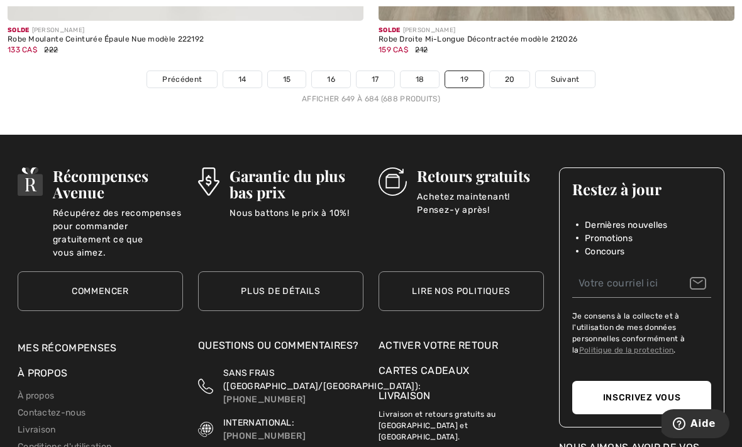
click at [512, 71] on link "20" at bounding box center [510, 79] width 40 height 16
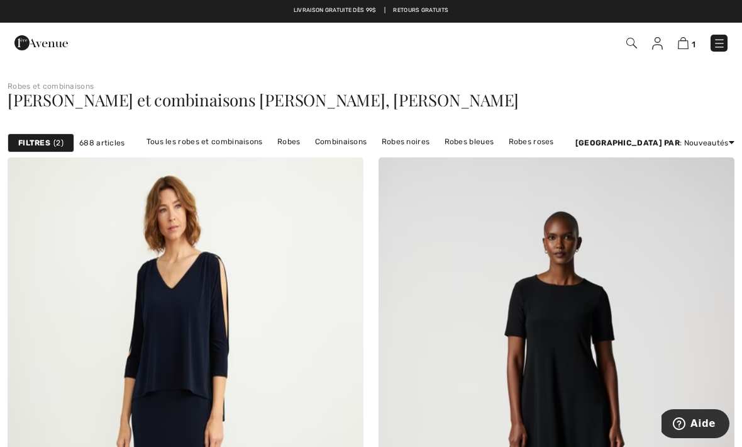
click at [689, 39] on img at bounding box center [683, 43] width 11 height 12
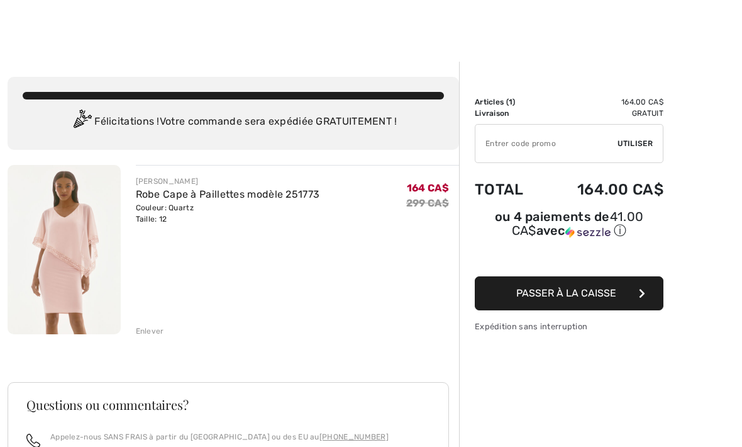
click at [38, 227] on img at bounding box center [64, 249] width 113 height 169
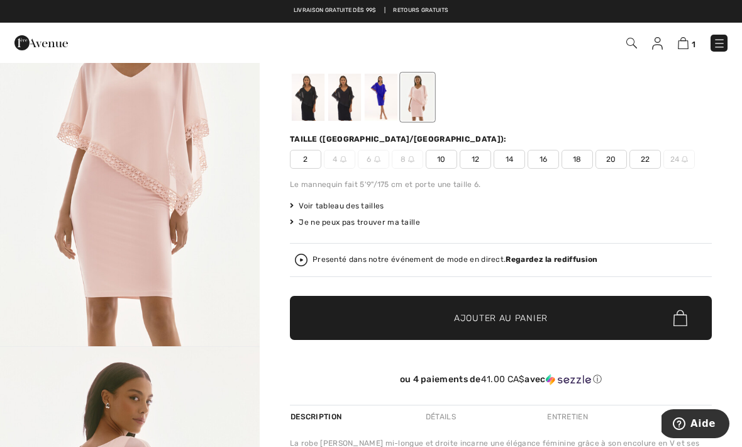
scroll to position [87, 0]
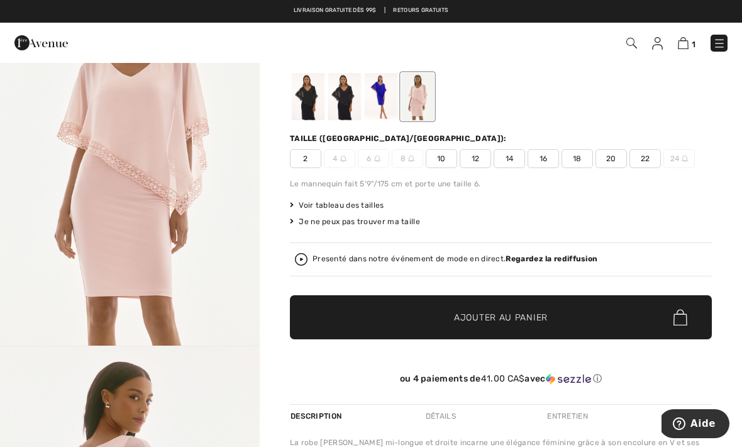
click at [544, 19] on div "Livraison gratuite dès 99$ | Retours gratuits" at bounding box center [371, 16] width 742 height 21
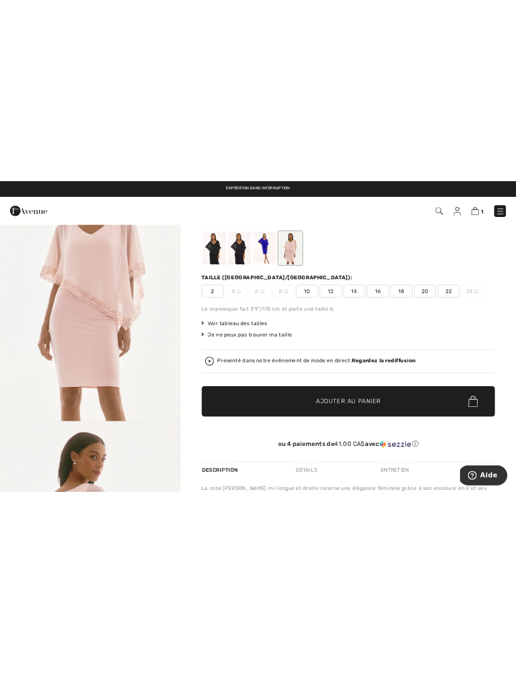
scroll to position [0, 0]
